Goal: Task Accomplishment & Management: Manage account settings

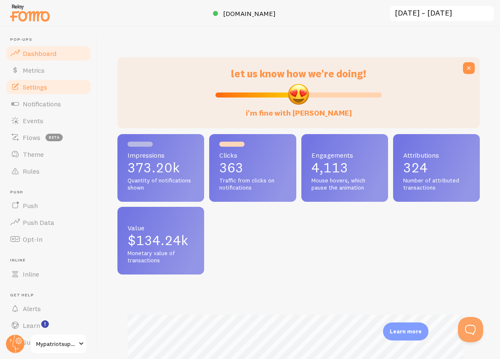
click at [42, 84] on span "Settings" at bounding box center [35, 87] width 24 height 8
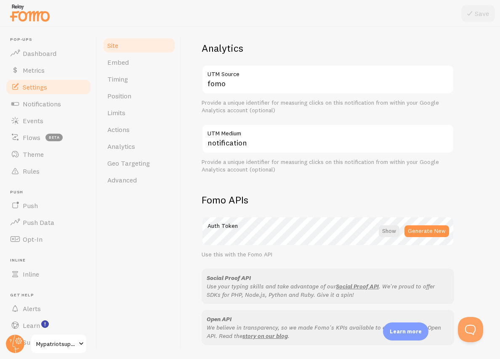
scroll to position [410, 0]
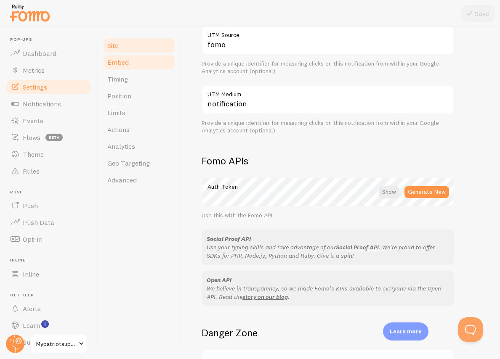
click at [140, 61] on link "Embed" at bounding box center [139, 62] width 74 height 17
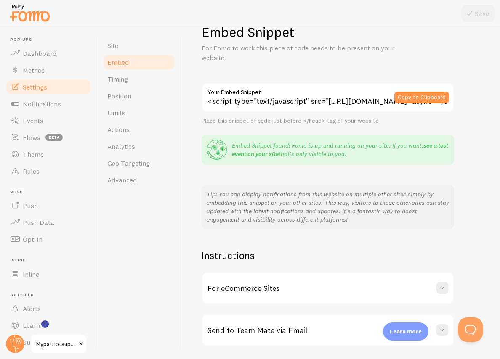
scroll to position [101, 0]
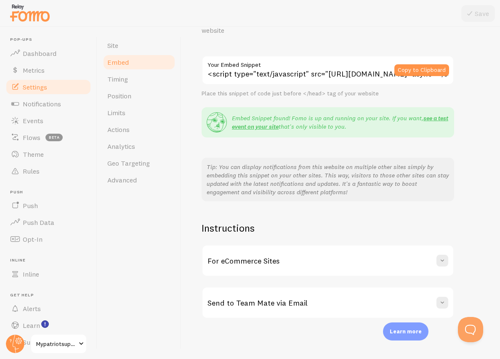
click at [259, 258] on h3 "For eCommerce Sites" at bounding box center [243, 261] width 72 height 10
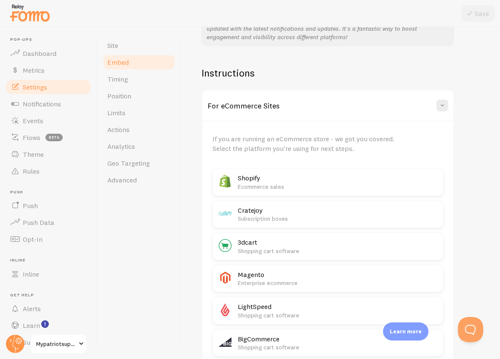
scroll to position [258, 0]
click at [259, 182] on p "Ecommerce sales" at bounding box center [338, 186] width 200 height 8
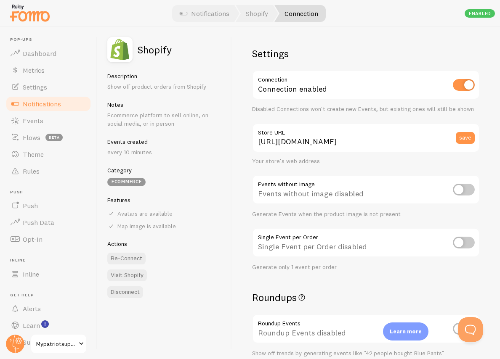
click at [453, 88] on input "checkbox" at bounding box center [464, 85] width 22 height 12
checkbox input "false"
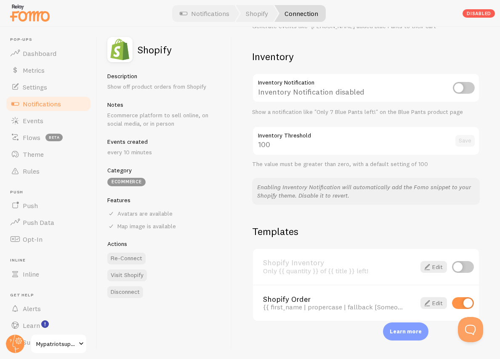
scroll to position [417, 0]
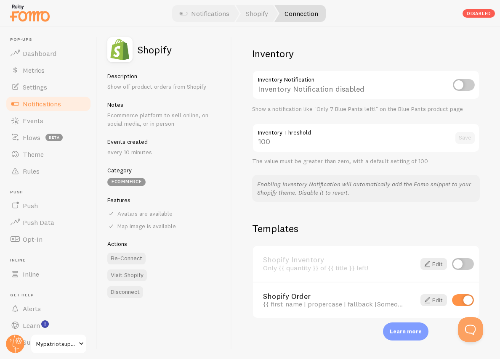
click at [453, 300] on input "checkbox" at bounding box center [463, 301] width 22 height 12
checkbox input "false"
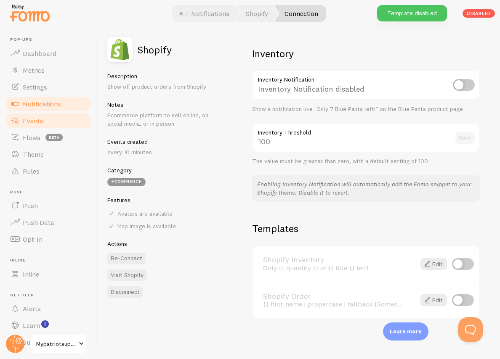
click at [33, 120] on span "Events" at bounding box center [33, 121] width 21 height 8
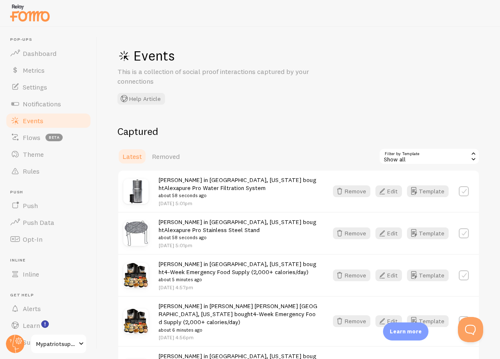
click at [451, 159] on div "Show all" at bounding box center [429, 156] width 101 height 17
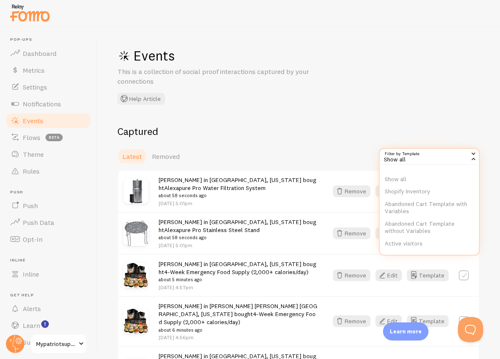
click at [298, 135] on h2 "Captured" at bounding box center [298, 131] width 362 height 13
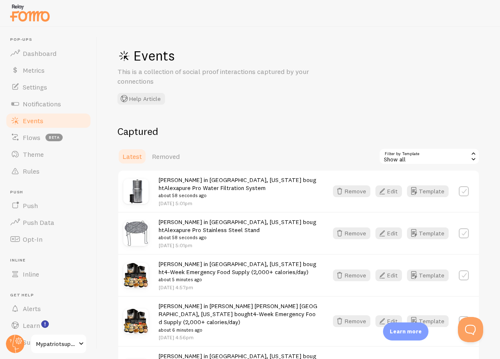
click at [134, 155] on span "Latest" at bounding box center [131, 156] width 19 height 8
click at [49, 172] on link "Rules" at bounding box center [48, 171] width 87 height 17
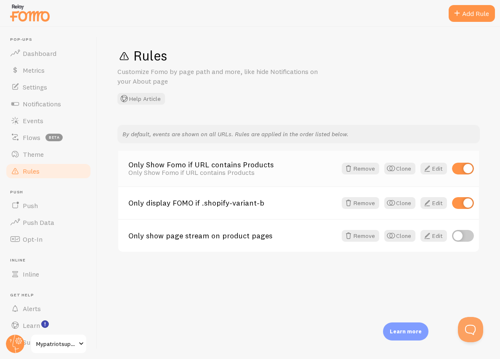
click at [455, 168] on input "checkbox" at bounding box center [463, 169] width 22 height 12
checkbox input "false"
click at [457, 204] on input "checkbox" at bounding box center [463, 203] width 22 height 12
checkbox input "false"
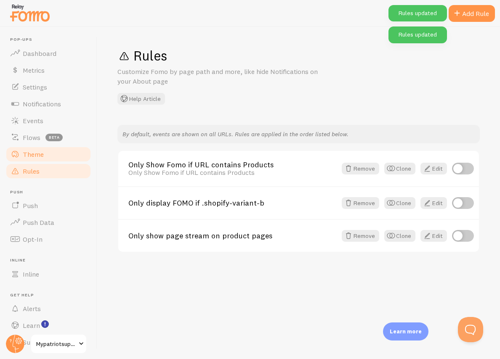
click at [33, 152] on span "Theme" at bounding box center [33, 154] width 21 height 8
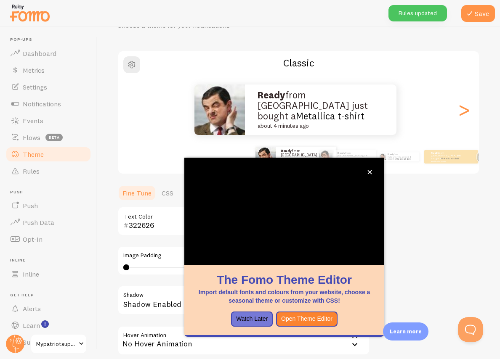
scroll to position [127, 0]
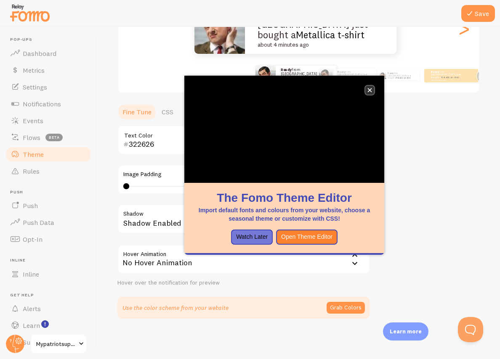
click at [372, 89] on icon "close," at bounding box center [369, 90] width 5 height 5
click at [35, 104] on span "Notifications" at bounding box center [42, 104] width 38 height 8
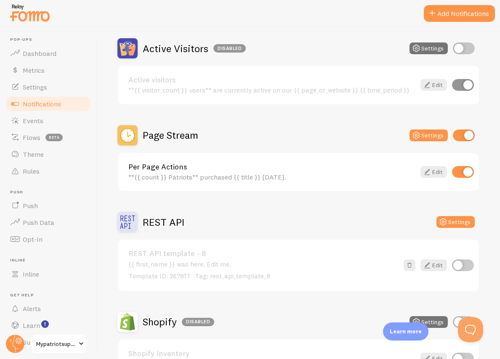
scroll to position [232, 0]
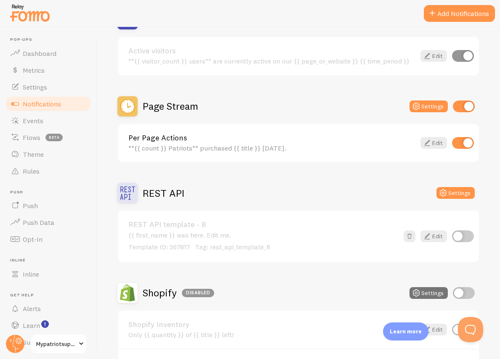
click at [454, 147] on input "checkbox" at bounding box center [463, 143] width 22 height 12
checkbox input "false"
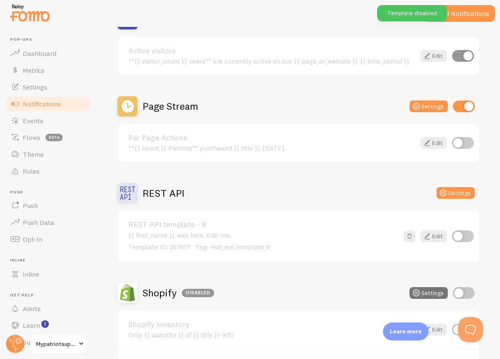
click at [453, 108] on input "checkbox" at bounding box center [464, 107] width 22 height 12
checkbox input "false"
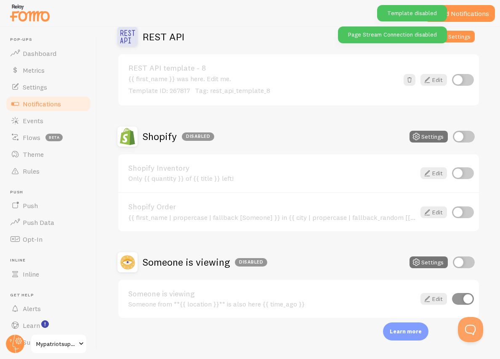
scroll to position [0, 0]
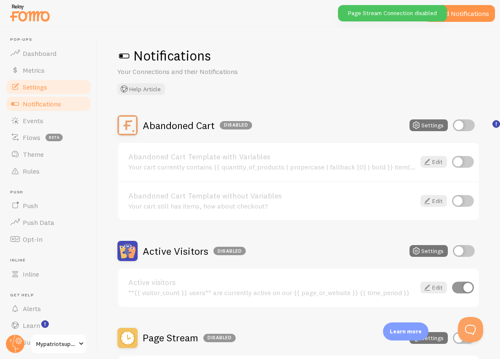
click at [44, 84] on span "Settings" at bounding box center [35, 87] width 24 height 8
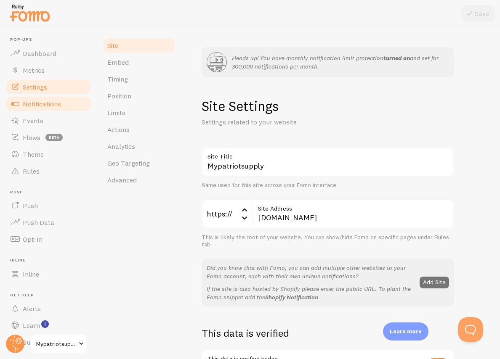
click at [47, 102] on span "Notifications" at bounding box center [42, 104] width 38 height 8
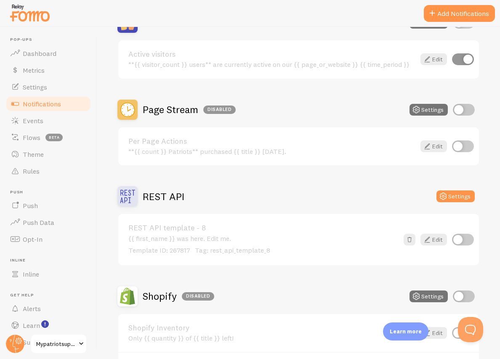
scroll to position [213, 0]
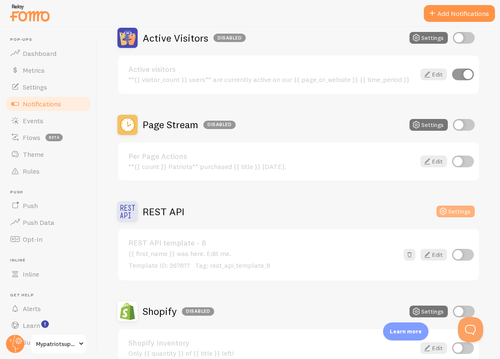
click at [446, 211] on button "Settings" at bounding box center [455, 212] width 38 height 12
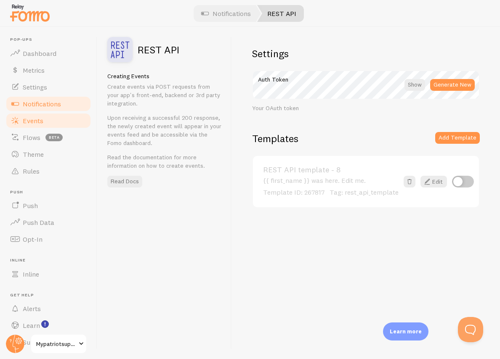
click at [39, 119] on span "Events" at bounding box center [33, 121] width 21 height 8
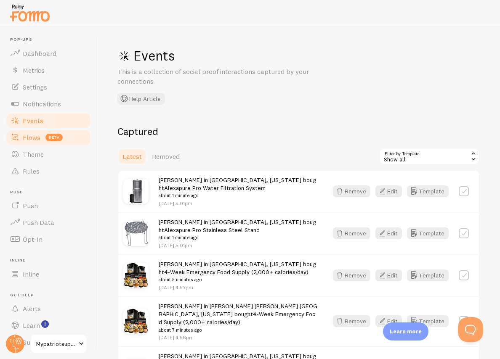
click at [35, 135] on span "Flows" at bounding box center [32, 137] width 18 height 8
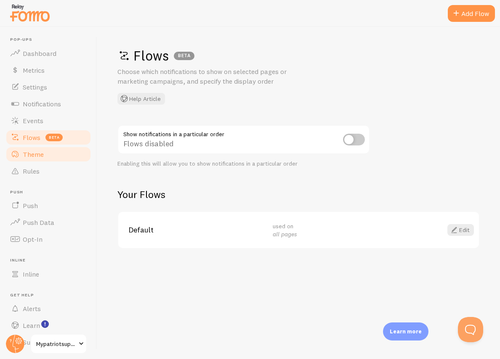
click at [33, 155] on span "Theme" at bounding box center [33, 154] width 21 height 8
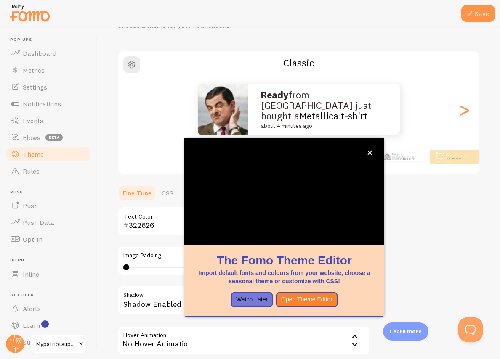
scroll to position [127, 0]
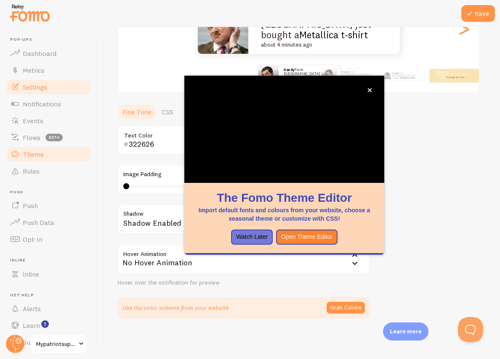
click at [32, 90] on span "Settings" at bounding box center [35, 87] width 24 height 8
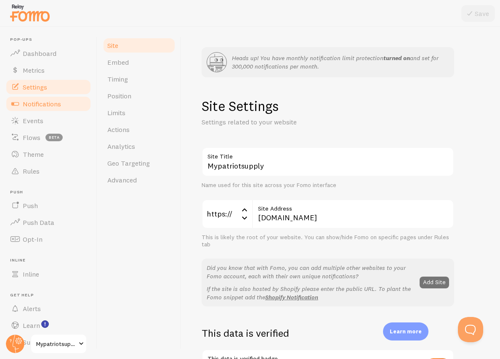
click at [35, 104] on span "Notifications" at bounding box center [42, 104] width 38 height 8
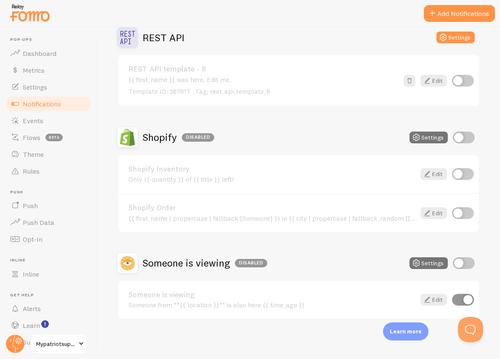
scroll to position [388, 0]
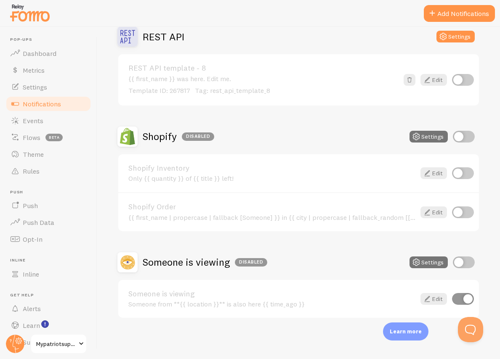
click at [454, 302] on input "checkbox" at bounding box center [463, 299] width 22 height 12
checkbox input "false"
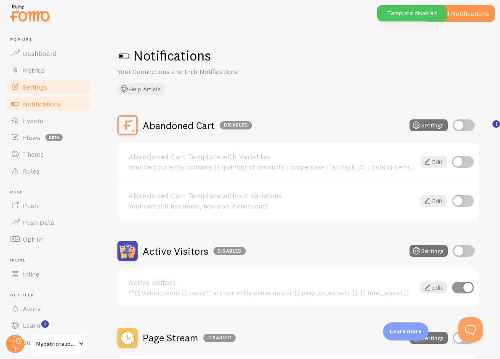
click at [43, 86] on span "Settings" at bounding box center [35, 87] width 24 height 8
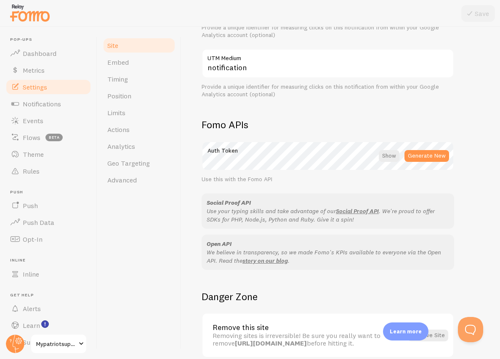
scroll to position [486, 0]
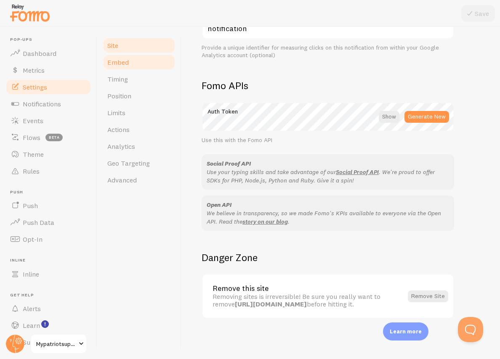
click at [143, 65] on link "Embed" at bounding box center [139, 62] width 74 height 17
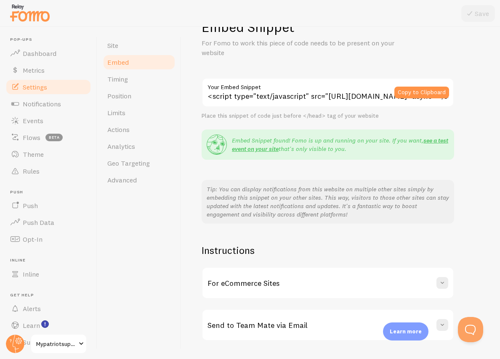
scroll to position [101, 0]
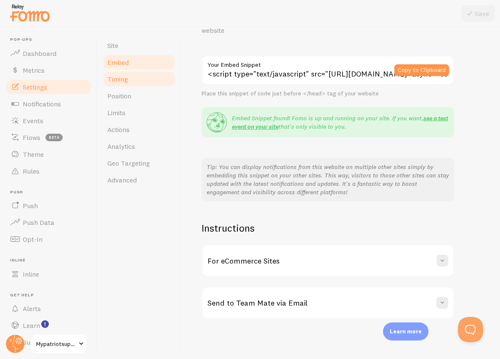
click at [125, 84] on link "Timing" at bounding box center [139, 79] width 74 height 17
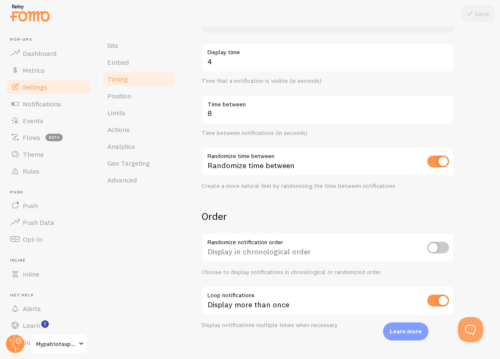
scroll to position [214, 0]
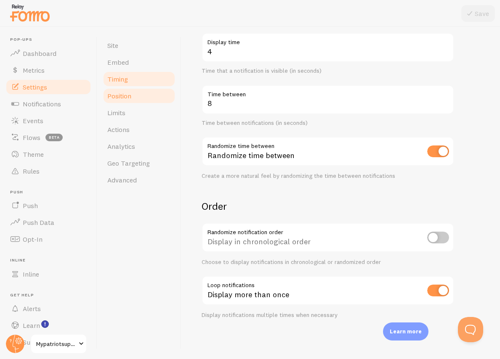
click at [125, 97] on span "Position" at bounding box center [119, 96] width 24 height 8
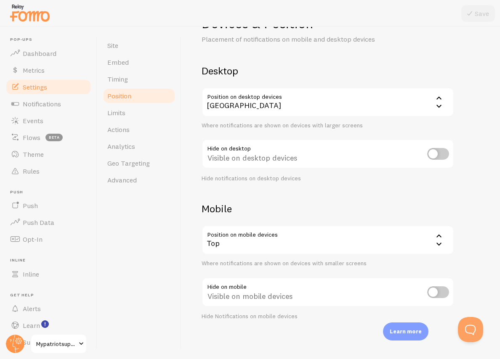
scroll to position [85, 0]
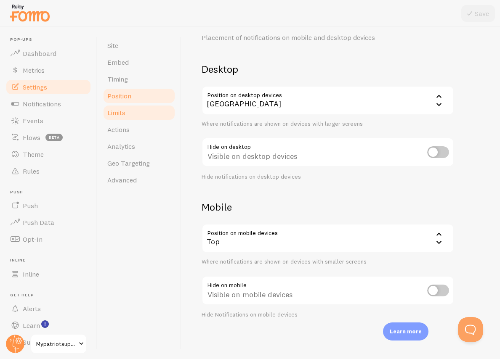
click at [130, 117] on link "Limits" at bounding box center [139, 112] width 74 height 17
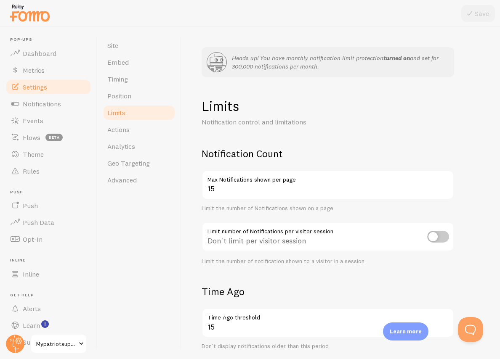
scroll to position [237, 0]
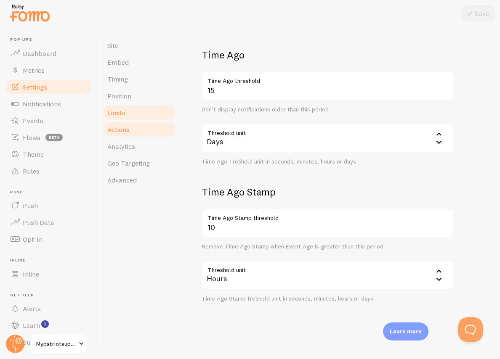
click at [119, 126] on span "Actions" at bounding box center [118, 129] width 22 height 8
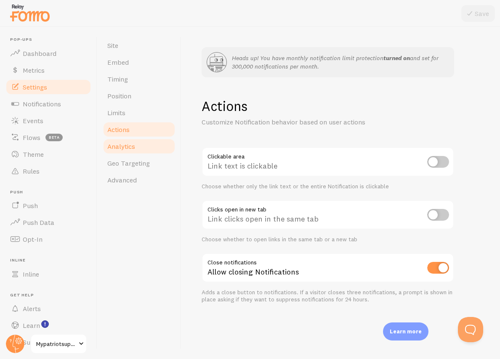
click at [135, 145] on span "Analytics" at bounding box center [121, 146] width 28 height 8
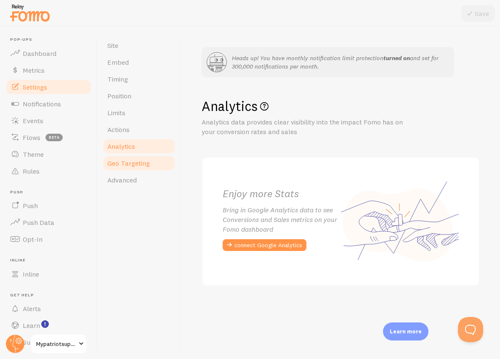
click at [138, 161] on span "Geo Targeting" at bounding box center [128, 163] width 42 height 8
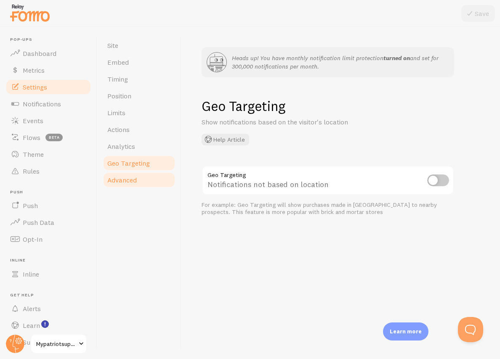
click at [134, 181] on span "Advanced" at bounding box center [121, 180] width 29 height 8
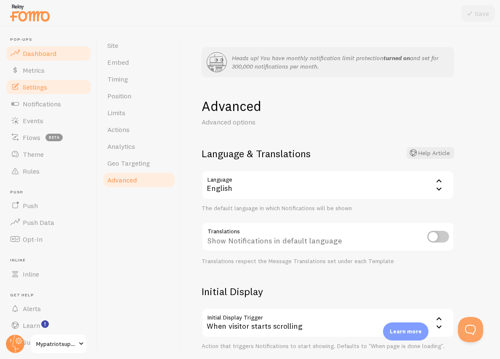
click at [44, 56] on span "Dashboard" at bounding box center [40, 53] width 34 height 8
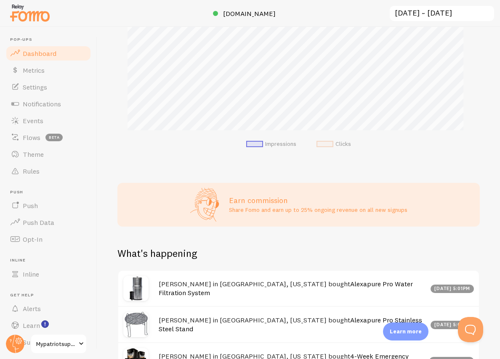
scroll to position [258, 0]
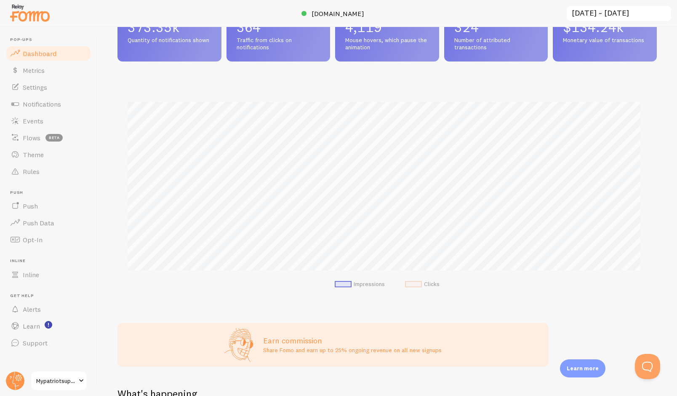
scroll to position [146, 0]
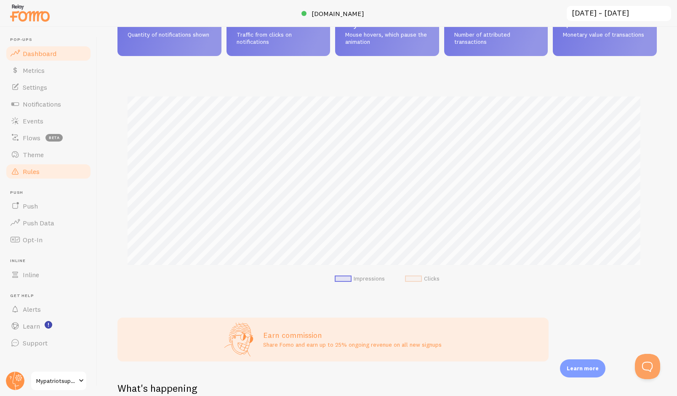
click at [47, 169] on link "Rules" at bounding box center [48, 171] width 87 height 17
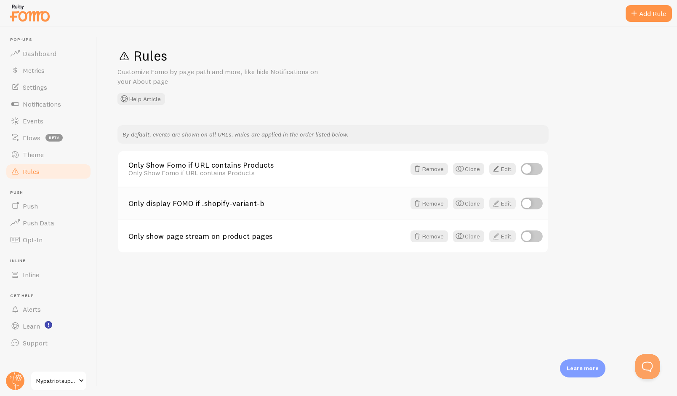
click at [534, 202] on input "checkbox" at bounding box center [531, 203] width 22 height 12
checkbox input "true"
click at [63, 359] on span "Mypatriotsupply" at bounding box center [56, 380] width 40 height 10
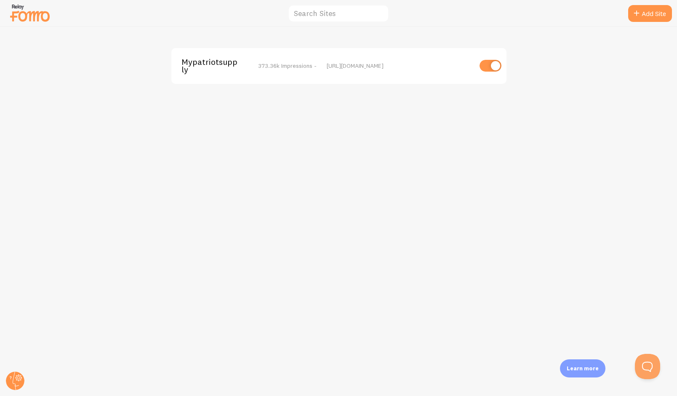
click at [486, 65] on input "checkbox" at bounding box center [490, 66] width 22 height 12
checkbox input "false"
